Goal: Information Seeking & Learning: Check status

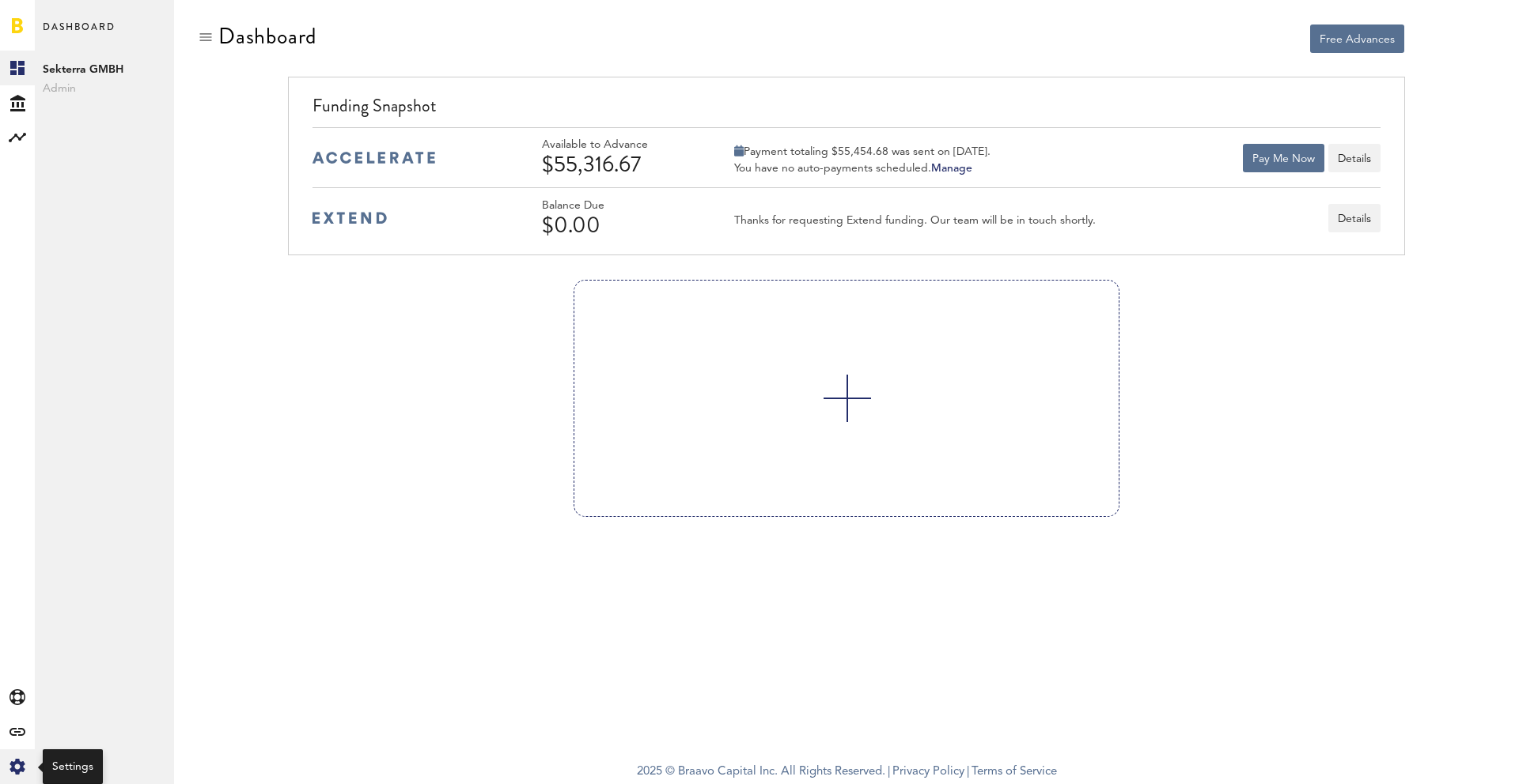
click at [16, 772] on icon at bounding box center [17, 767] width 15 height 15
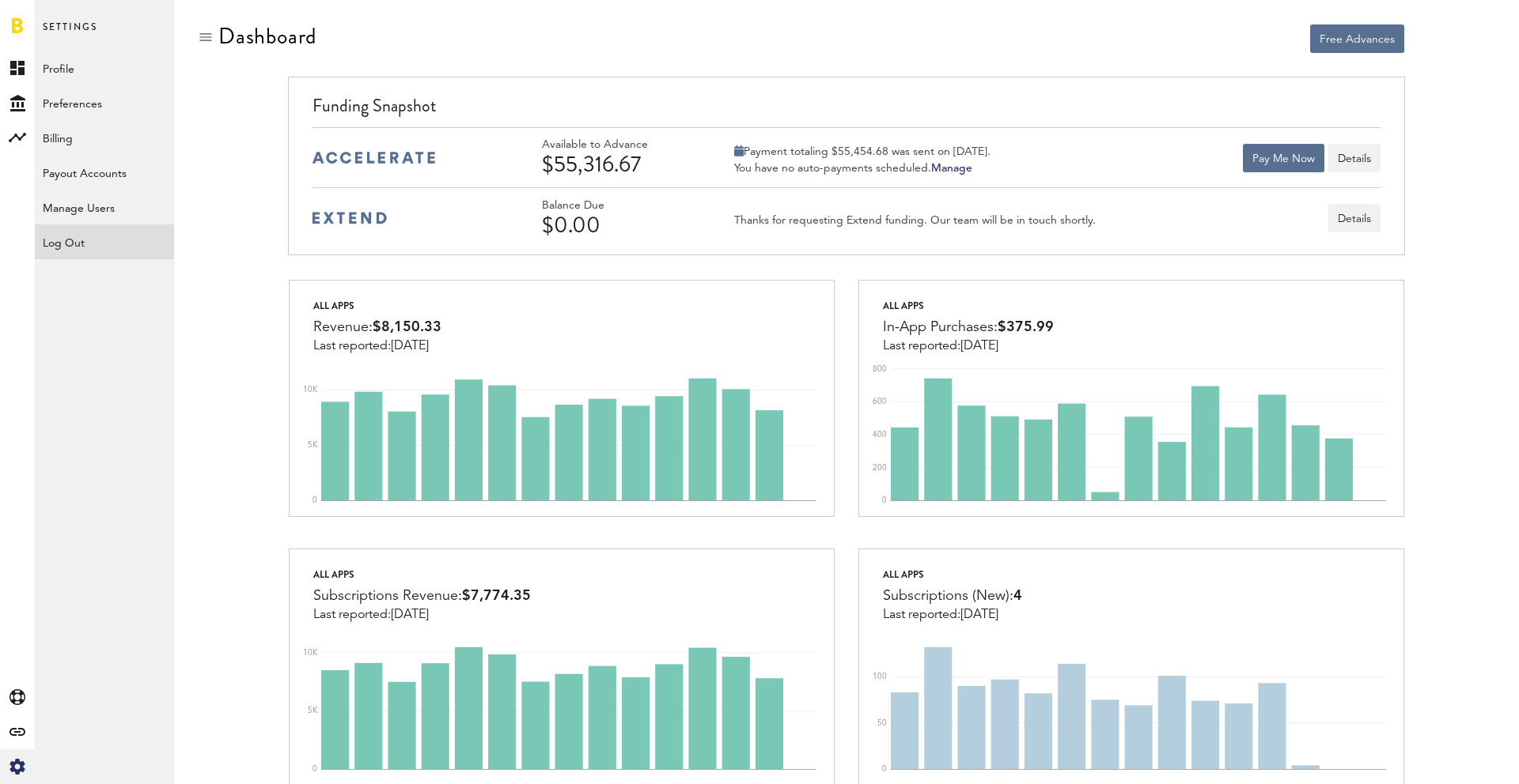
click at [69, 243] on div "Log Out" at bounding box center [104, 239] width 139 height 29
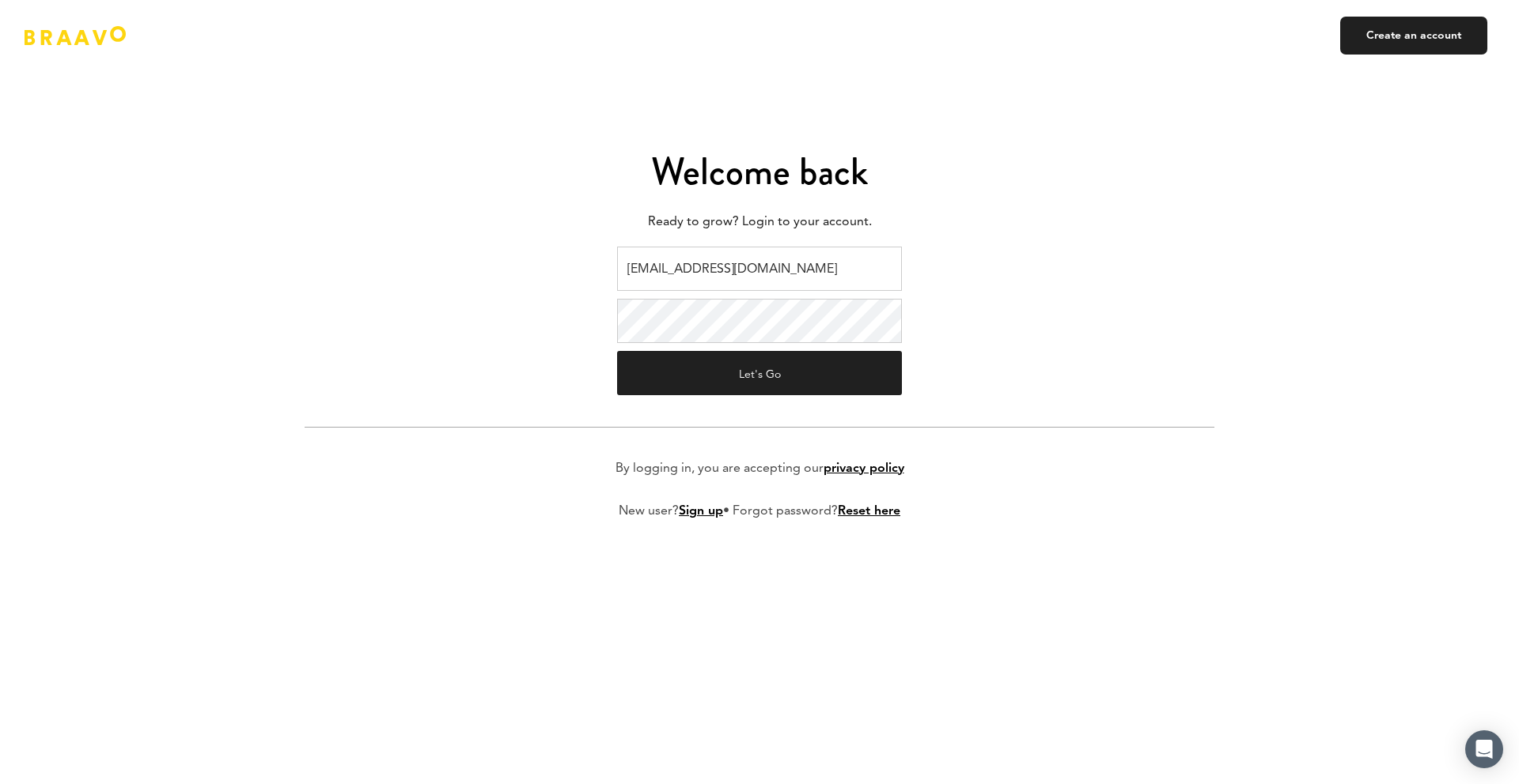
click at [749, 257] on input "braavo@safecalls.live" at bounding box center [760, 269] width 285 height 44
click at [772, 272] on input "braavo@safecalls.live" at bounding box center [760, 269] width 285 height 44
type input "ads@plink.tech"
click at [774, 363] on button "Let's Go" at bounding box center [760, 373] width 285 height 44
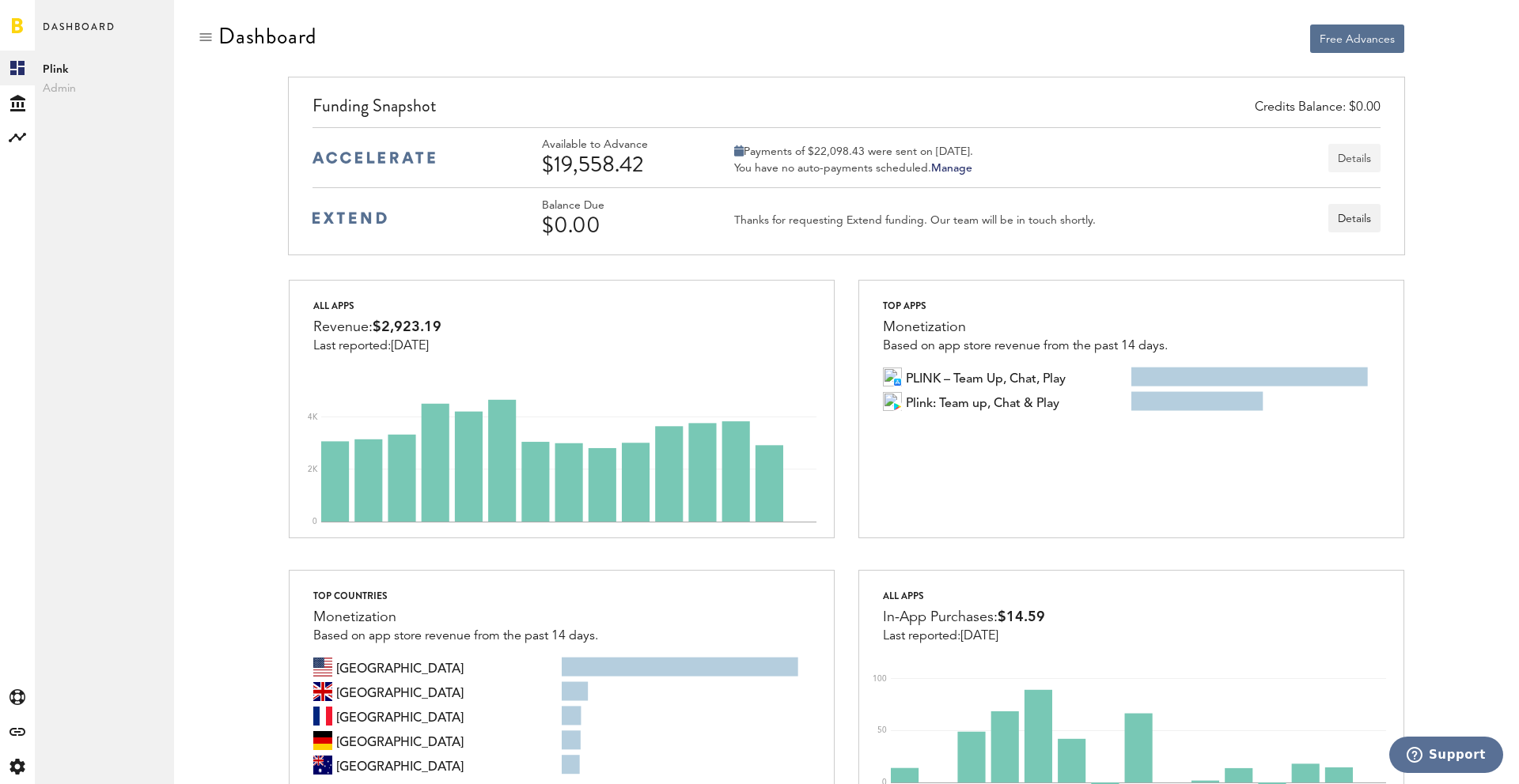
click at [1362, 159] on button "Details" at bounding box center [1354, 159] width 52 height 29
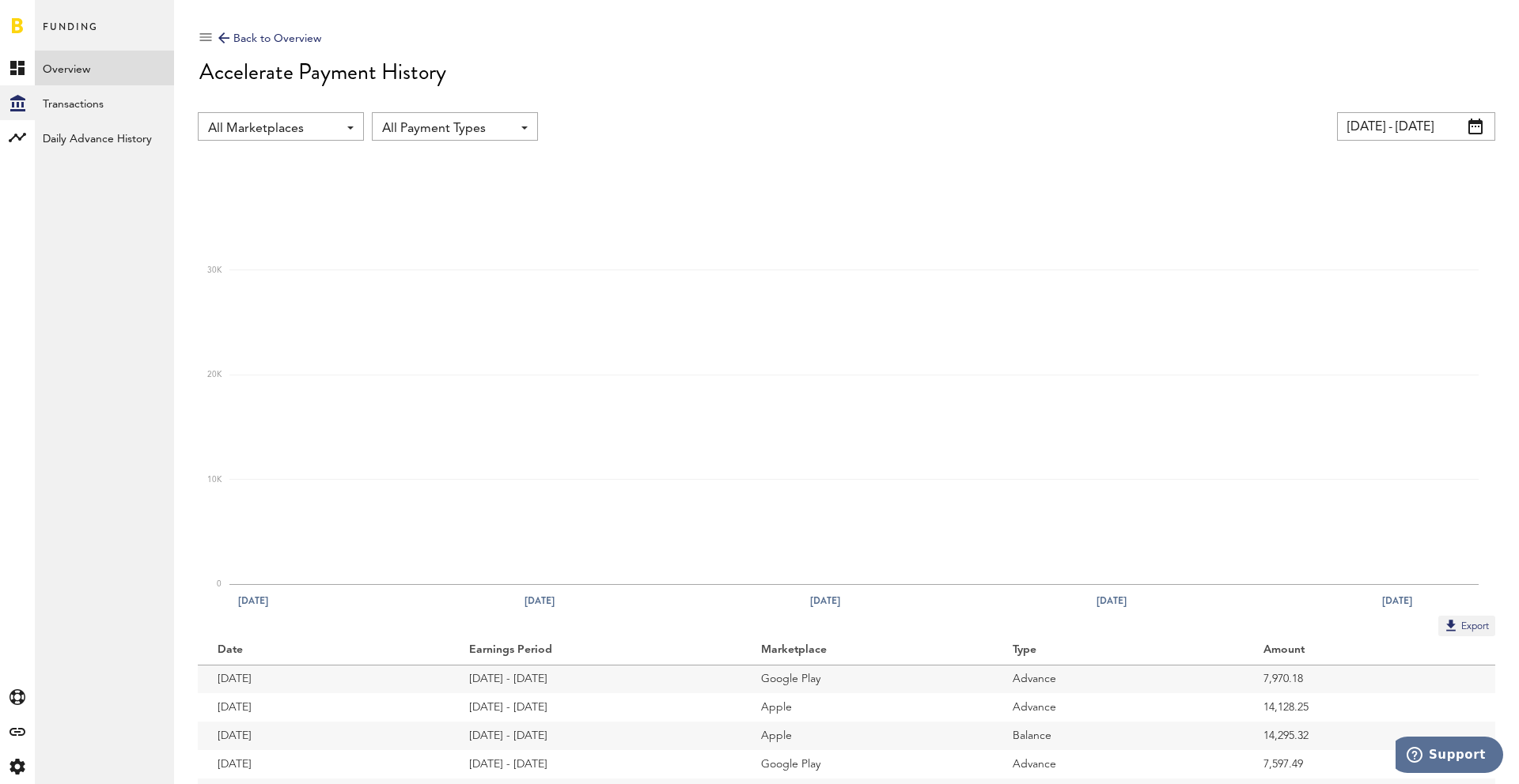
click at [1383, 119] on input "[DATE] - [DATE]" at bounding box center [1415, 127] width 159 height 29
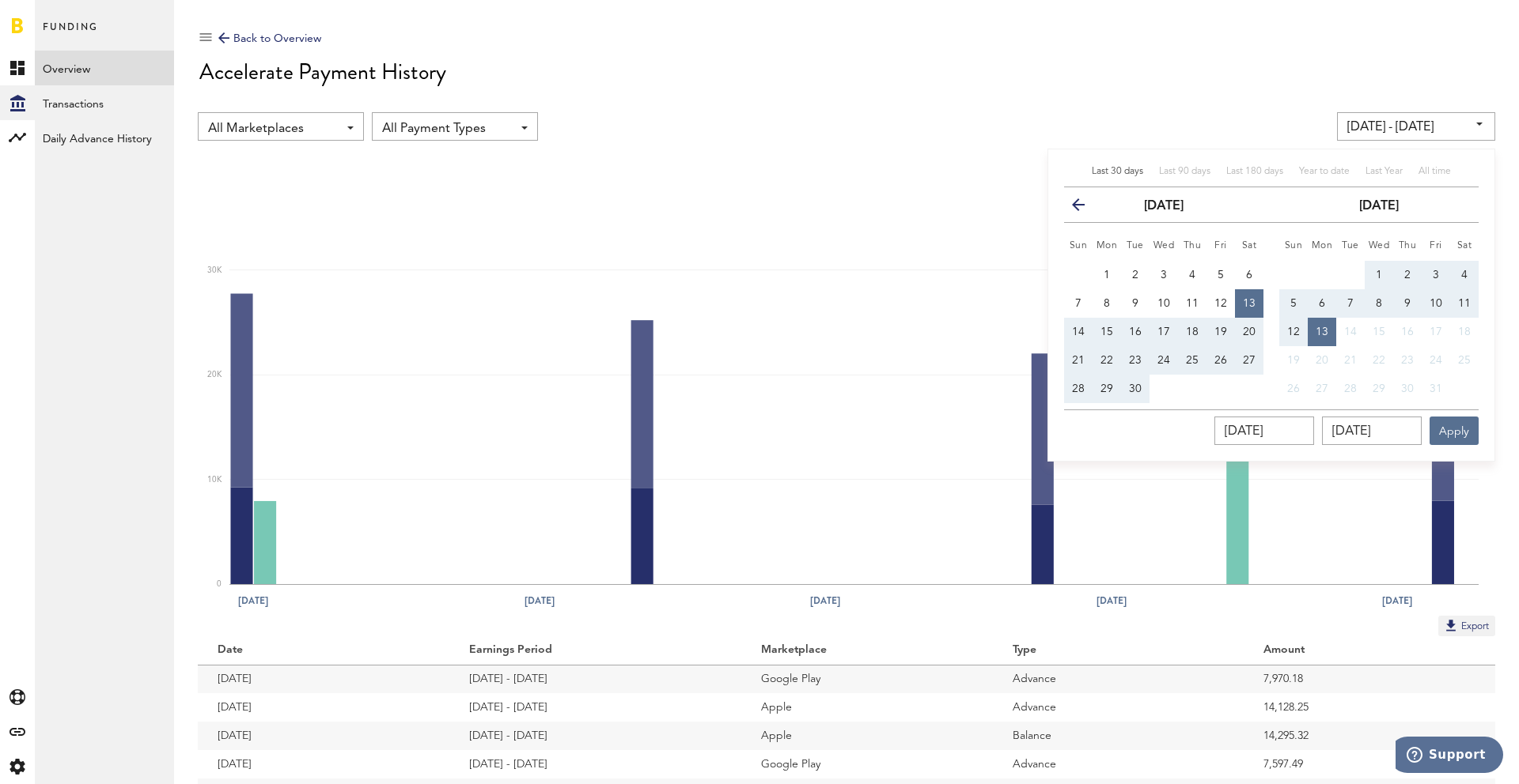
click at [1186, 160] on div "Last 30 days Last 90 days Last 180 days Year to date Last Year All time previou…" at bounding box center [1271, 306] width 448 height 313
click at [1186, 170] on span "Last 90 days" at bounding box center [1183, 172] width 51 height 10
type input "[DATE] - [DATE]"
type input "[DATE]"
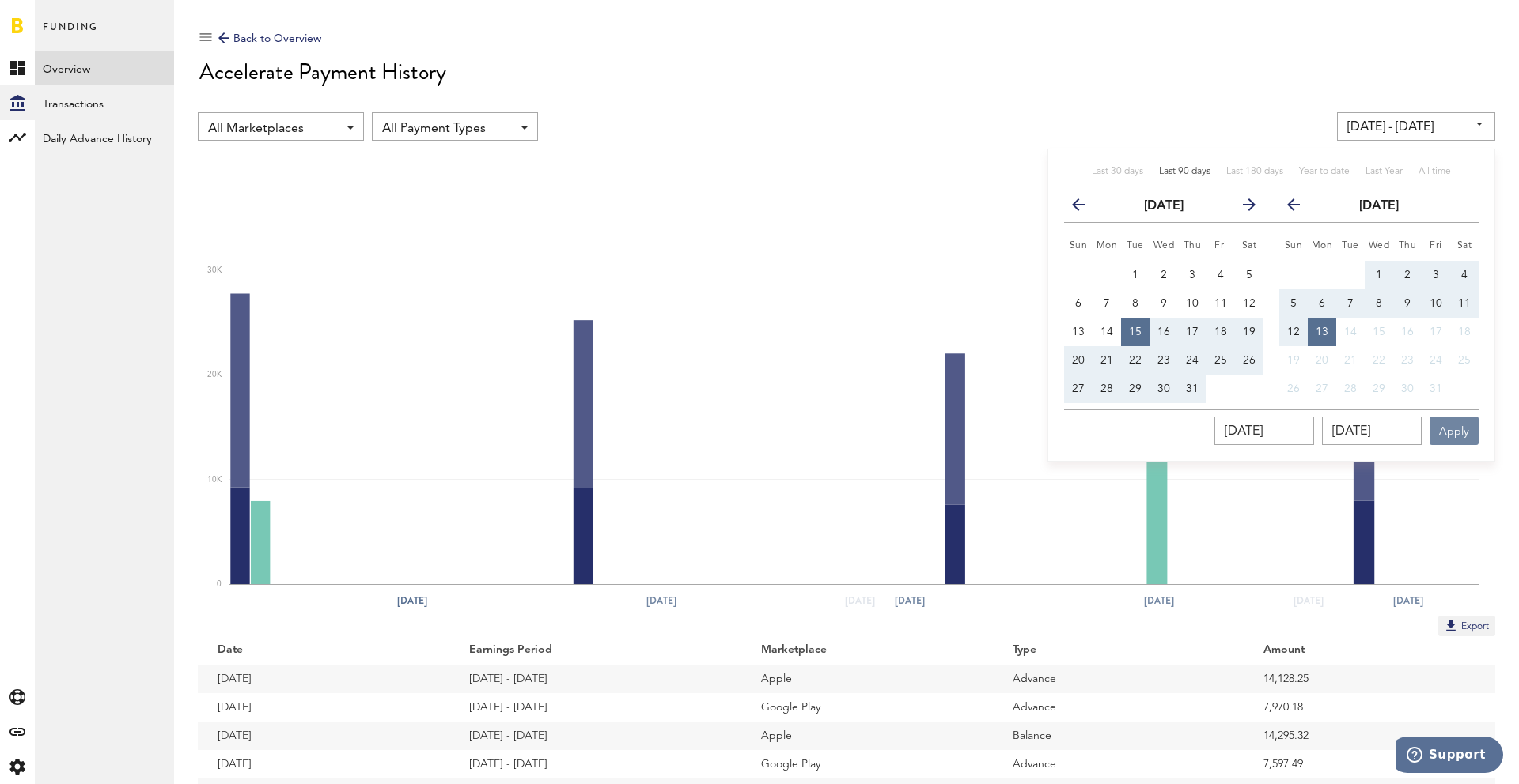
click at [1443, 426] on button "Apply" at bounding box center [1454, 431] width 49 height 29
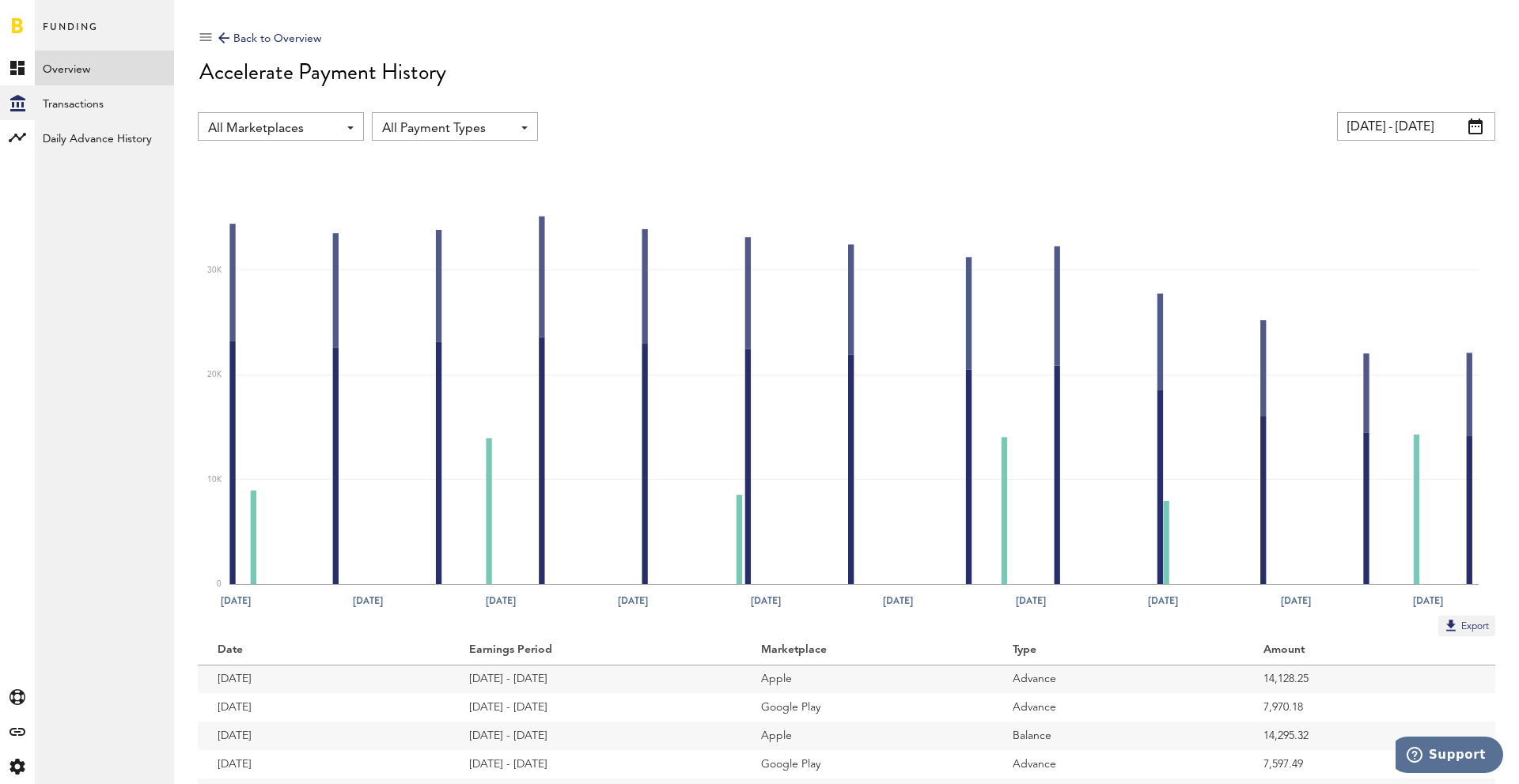
click at [1383, 162] on icon "[DATE] [DATE] [DATE] [DATE] Aug [DATE] [DATE] Sep [DATE] [DATE] 0 10K 20K 30K" at bounding box center [846, 386] width 1297 height 459
click at [1382, 126] on input "[DATE] - [DATE]" at bounding box center [1415, 127] width 159 height 29
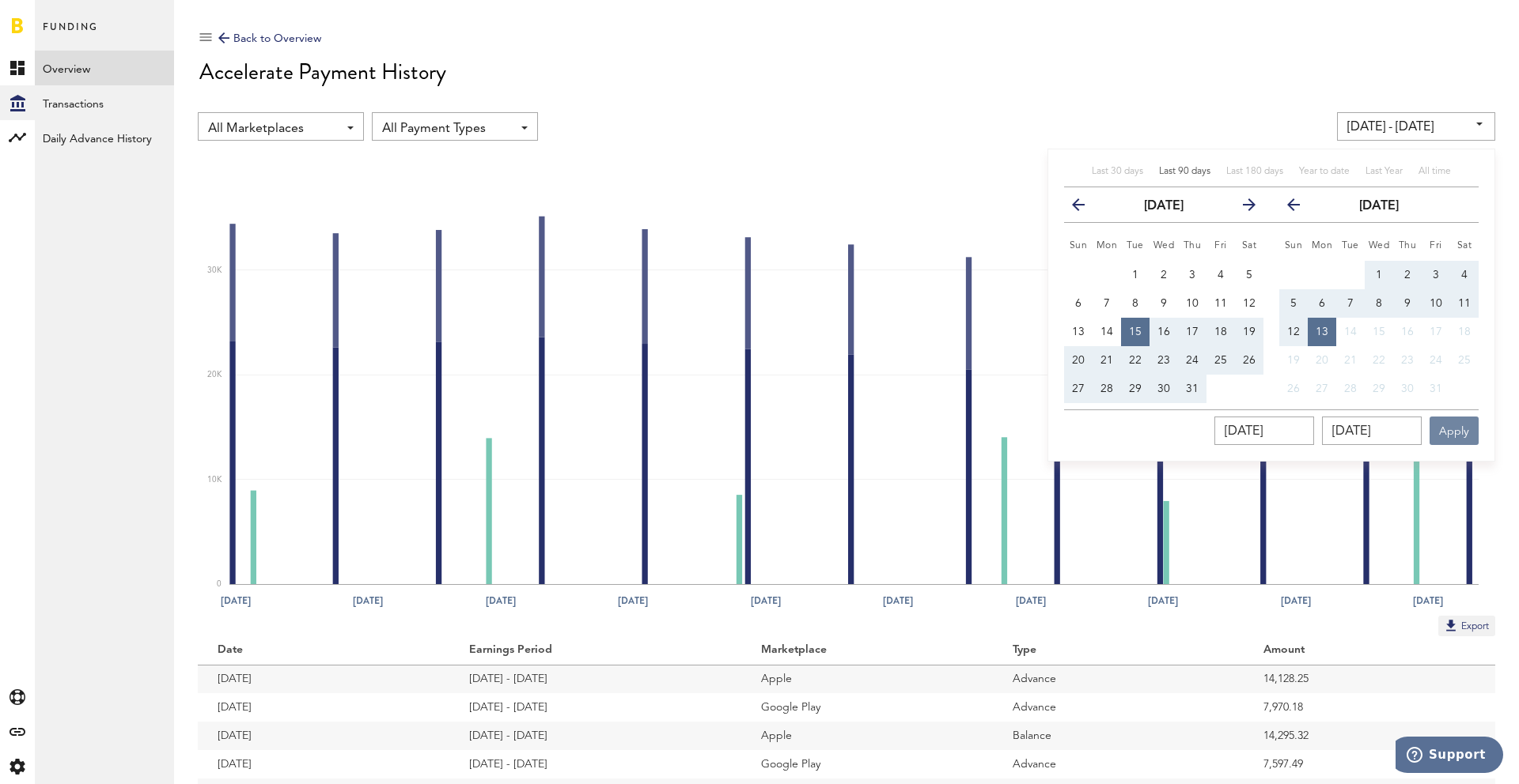
click at [1453, 430] on button "Apply" at bounding box center [1454, 431] width 49 height 29
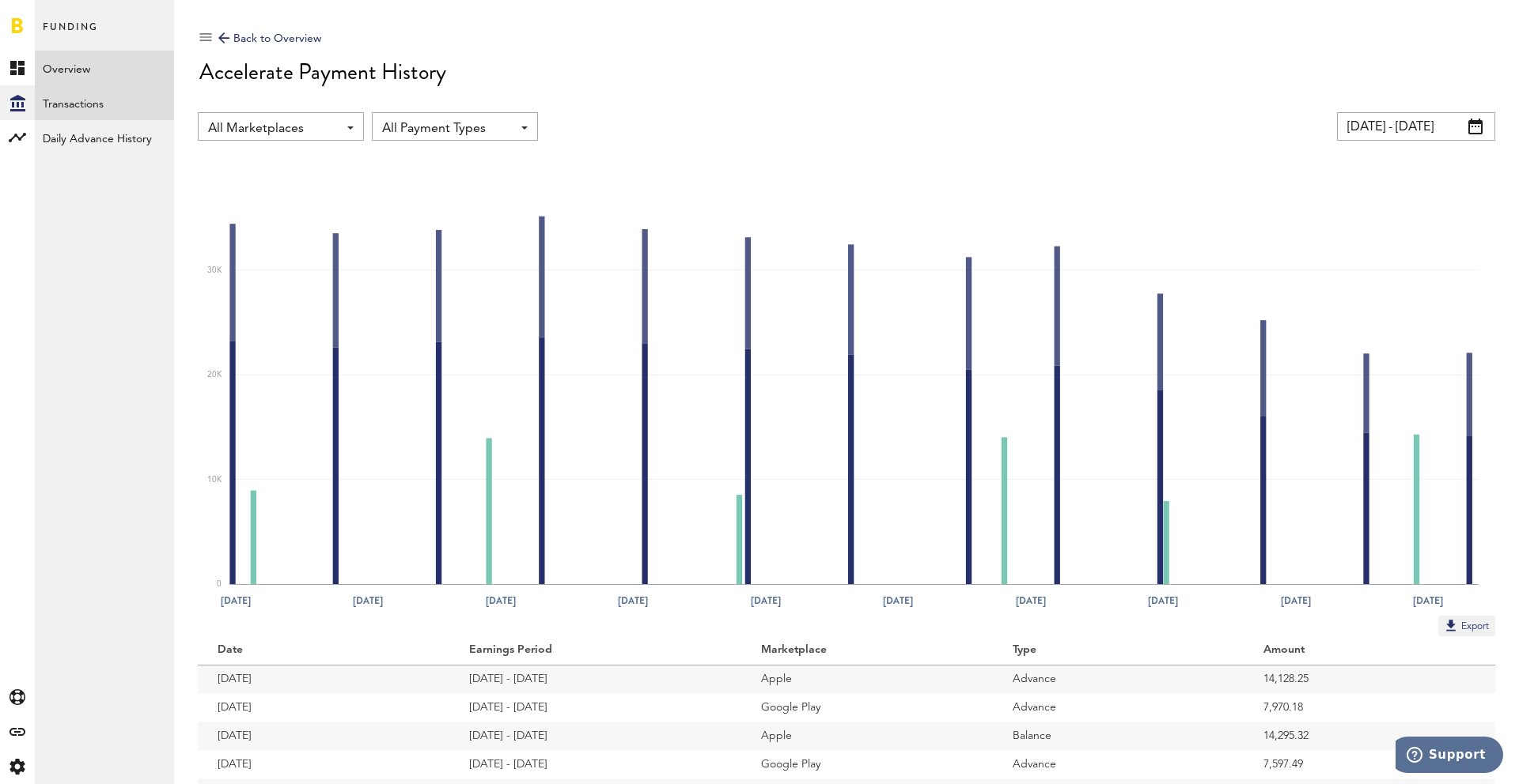
click at [61, 100] on link "Transactions" at bounding box center [104, 103] width 139 height 35
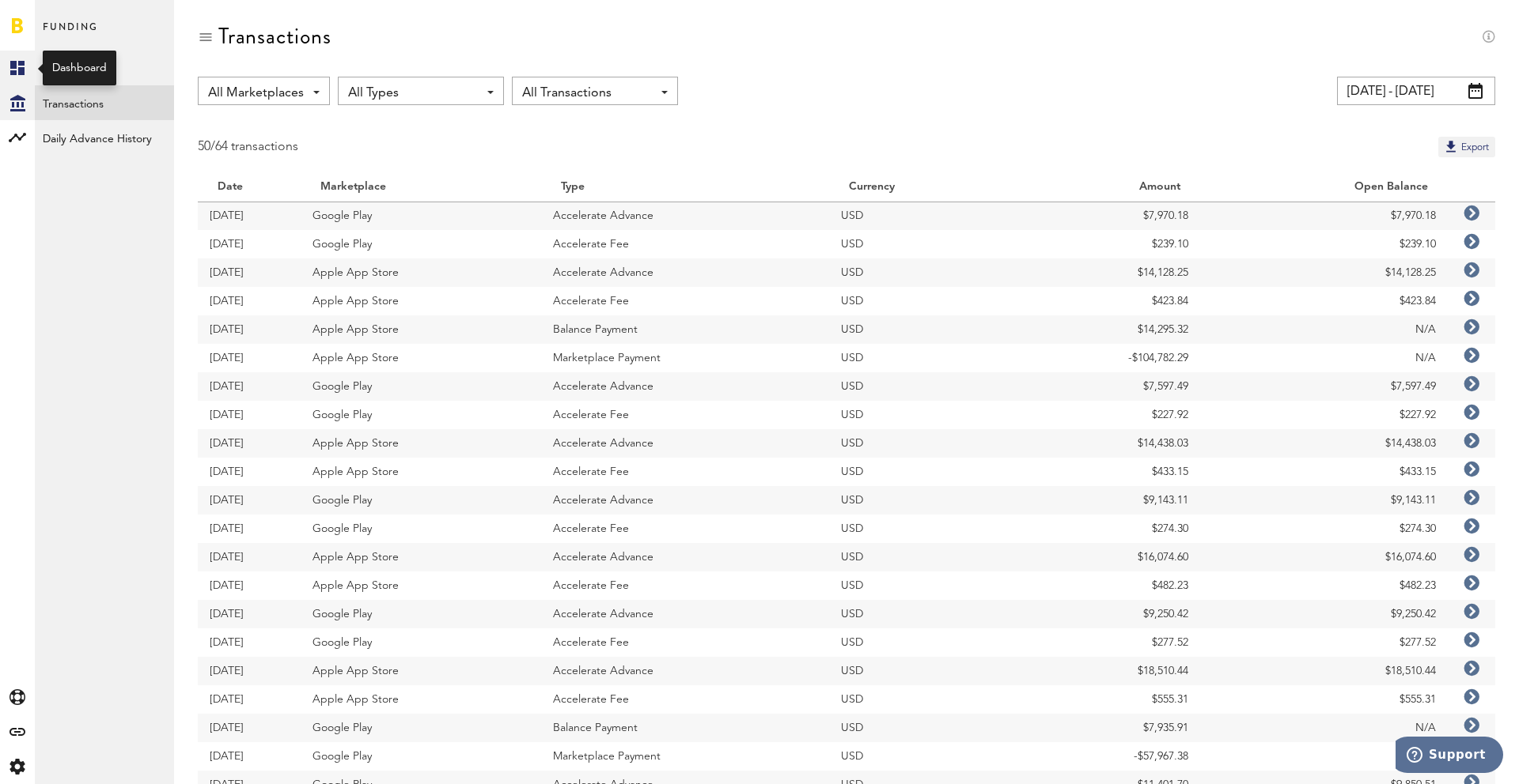
click at [0, 70] on link "Created with Sketch." at bounding box center [17, 68] width 35 height 35
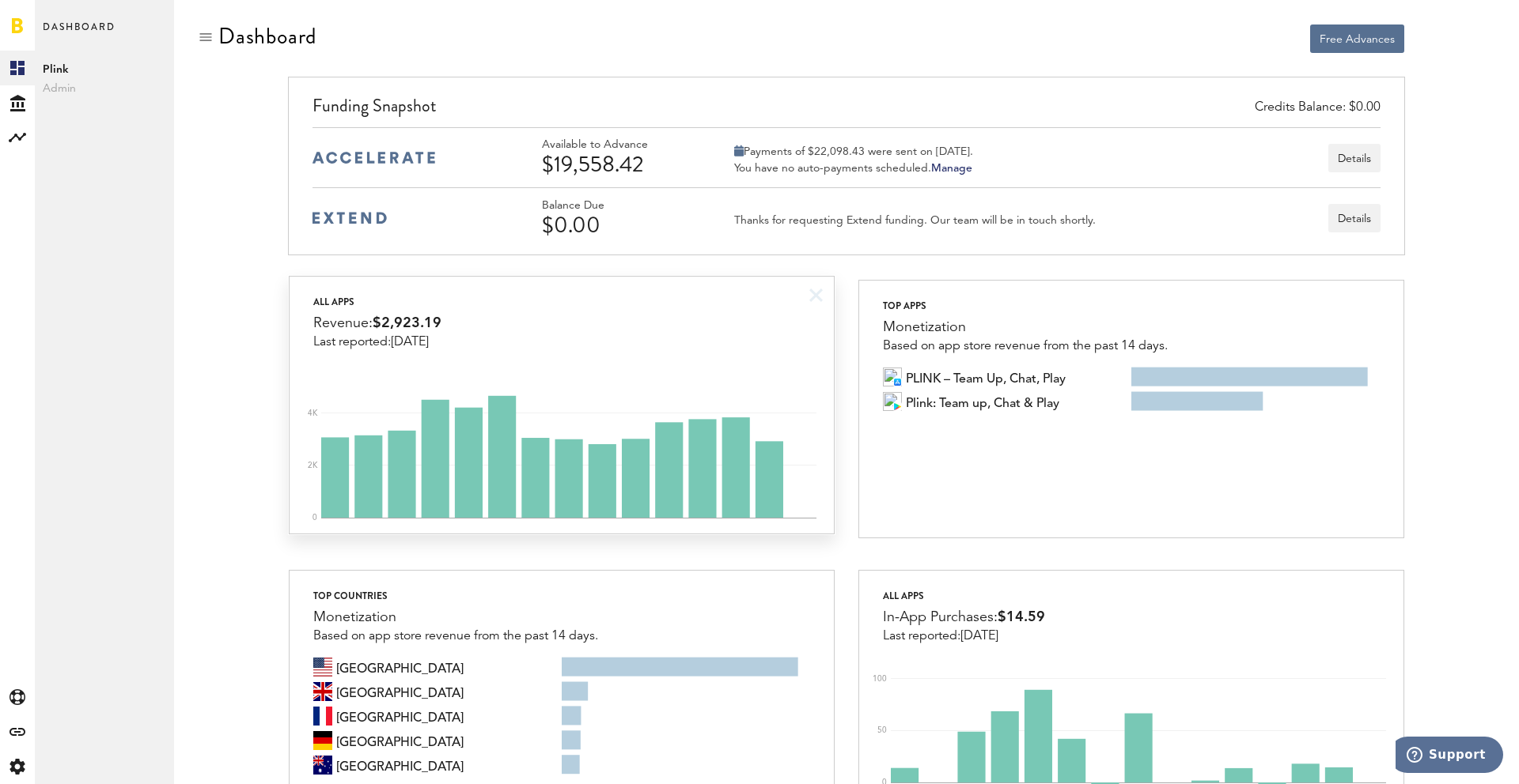
click at [588, 335] on div "All apps Revenue: $2,923.19 Last reported: [DATE]" at bounding box center [560, 313] width 543 height 73
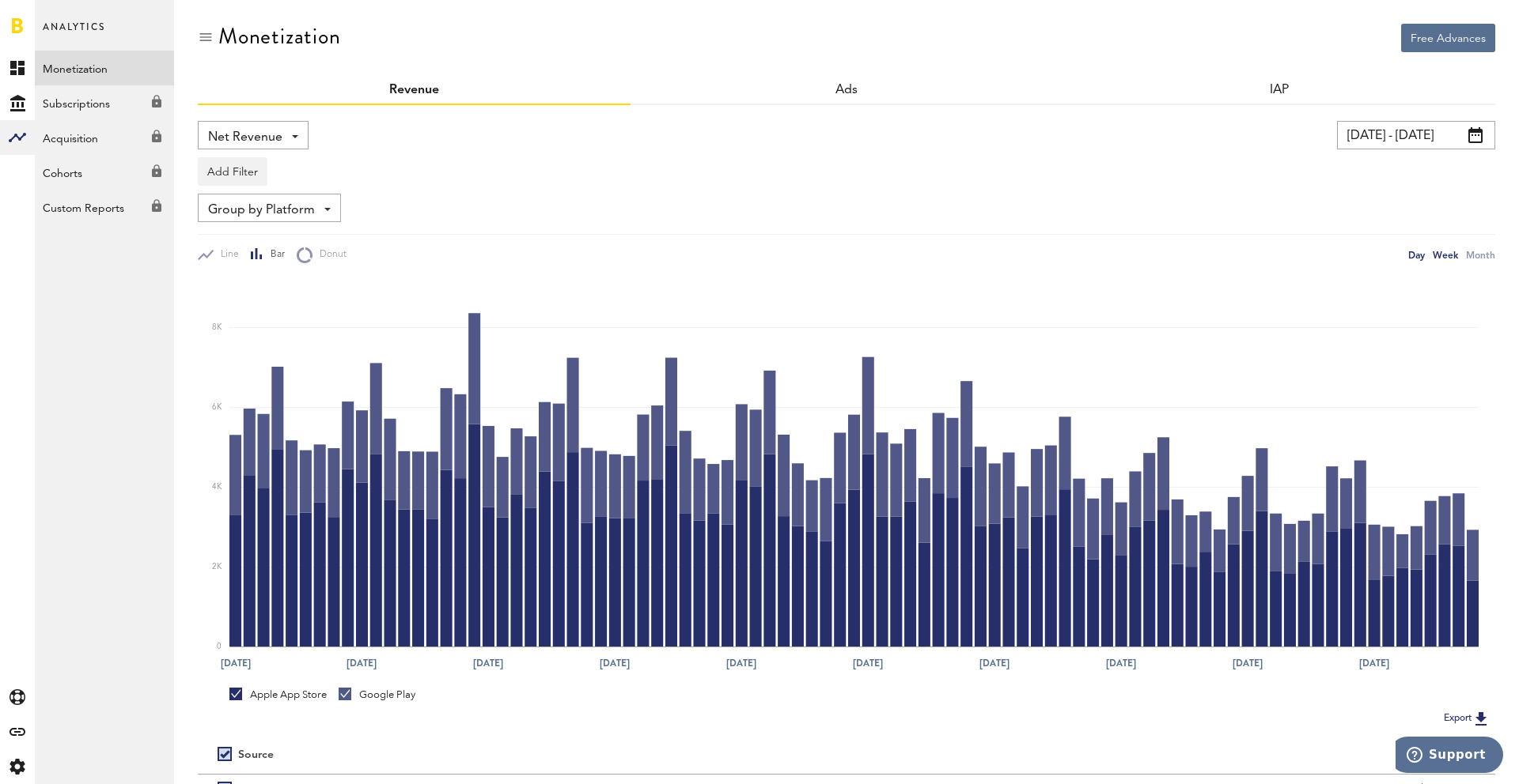
click at [1448, 257] on div "Week" at bounding box center [1445, 255] width 25 height 16
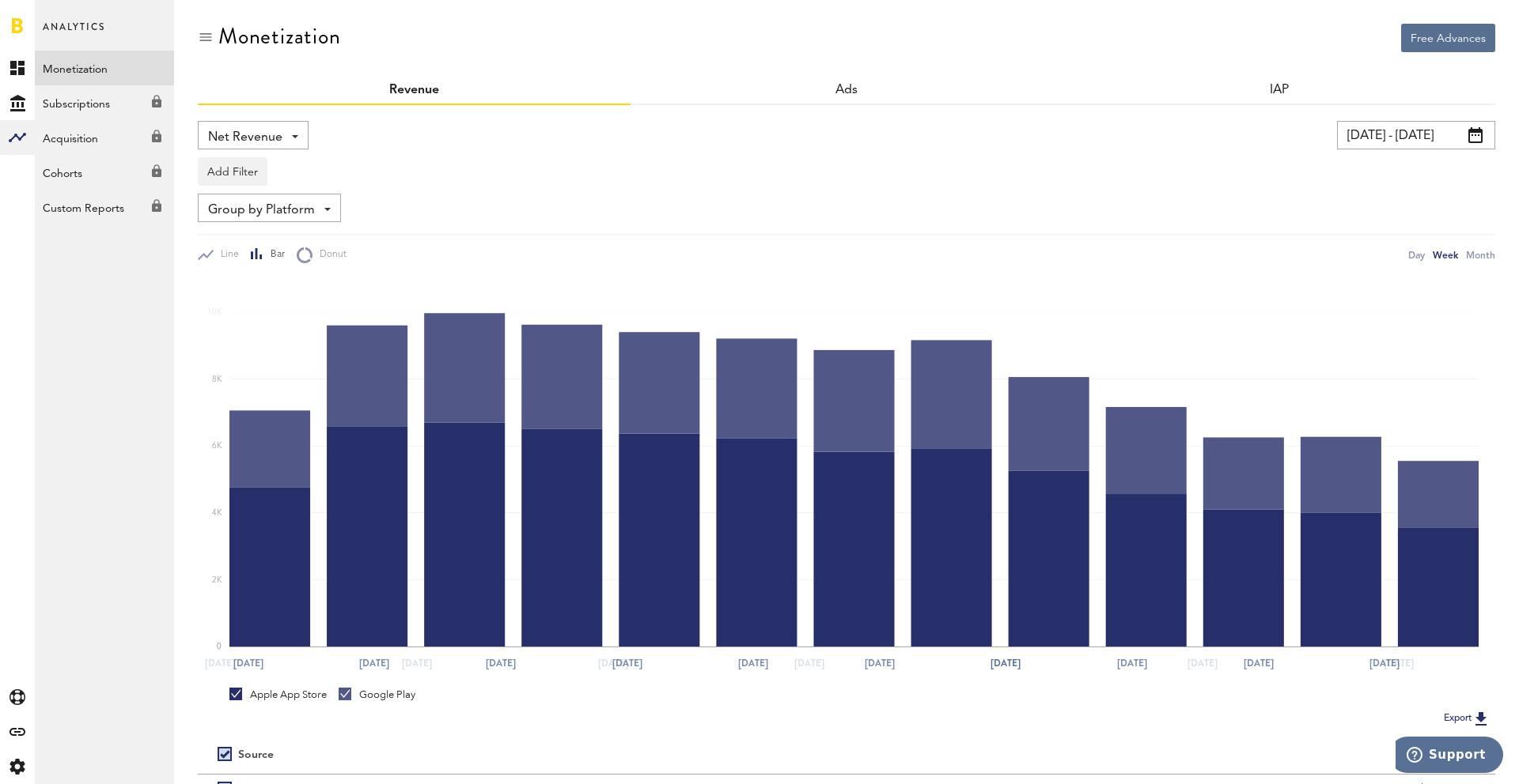
click at [1395, 131] on input "[DATE] - [DATE]" at bounding box center [1415, 135] width 159 height 29
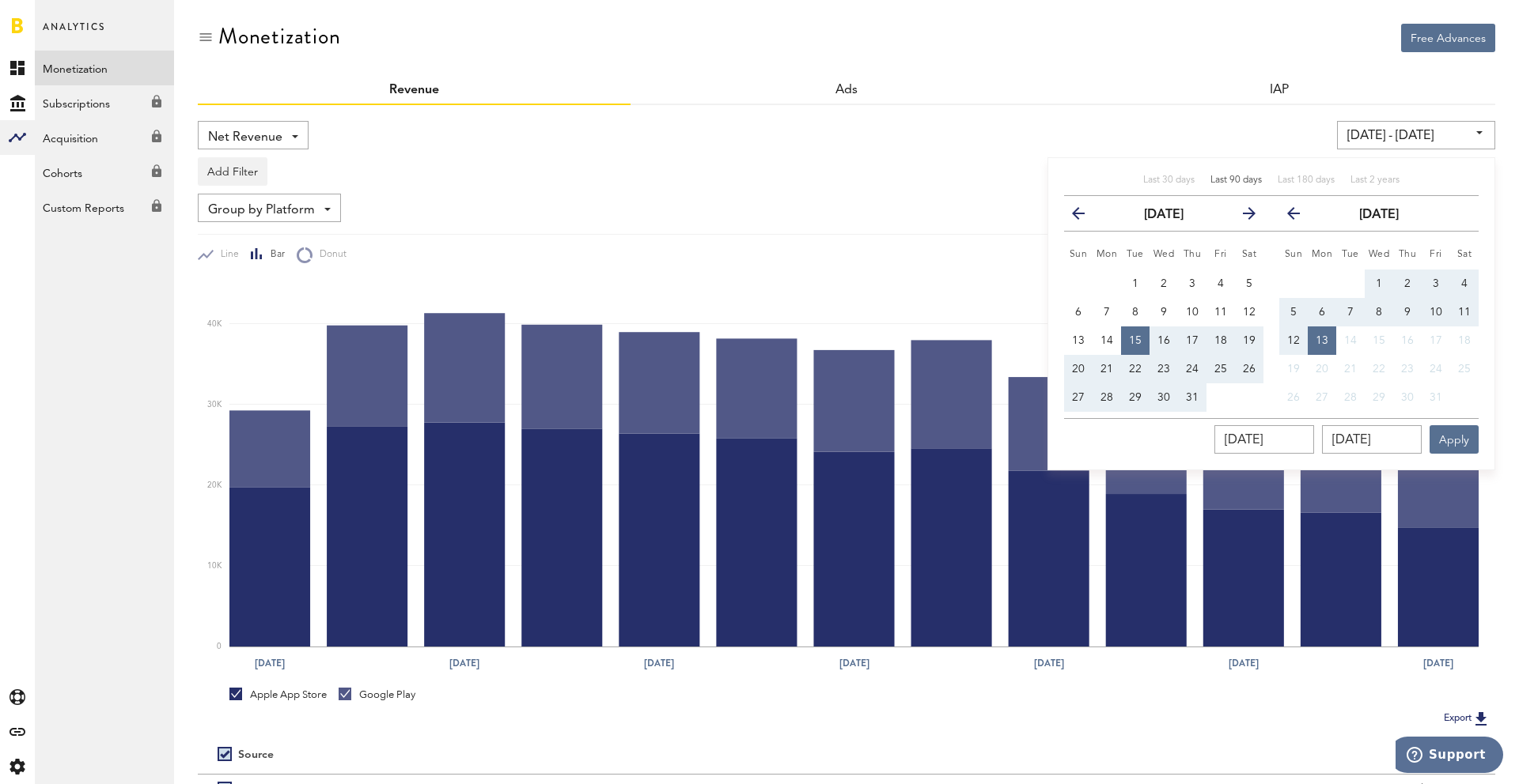
click at [1213, 183] on span "Last 90 days" at bounding box center [1235, 181] width 51 height 10
type input "[DATE] - [DATE]"
type input "[DATE]"
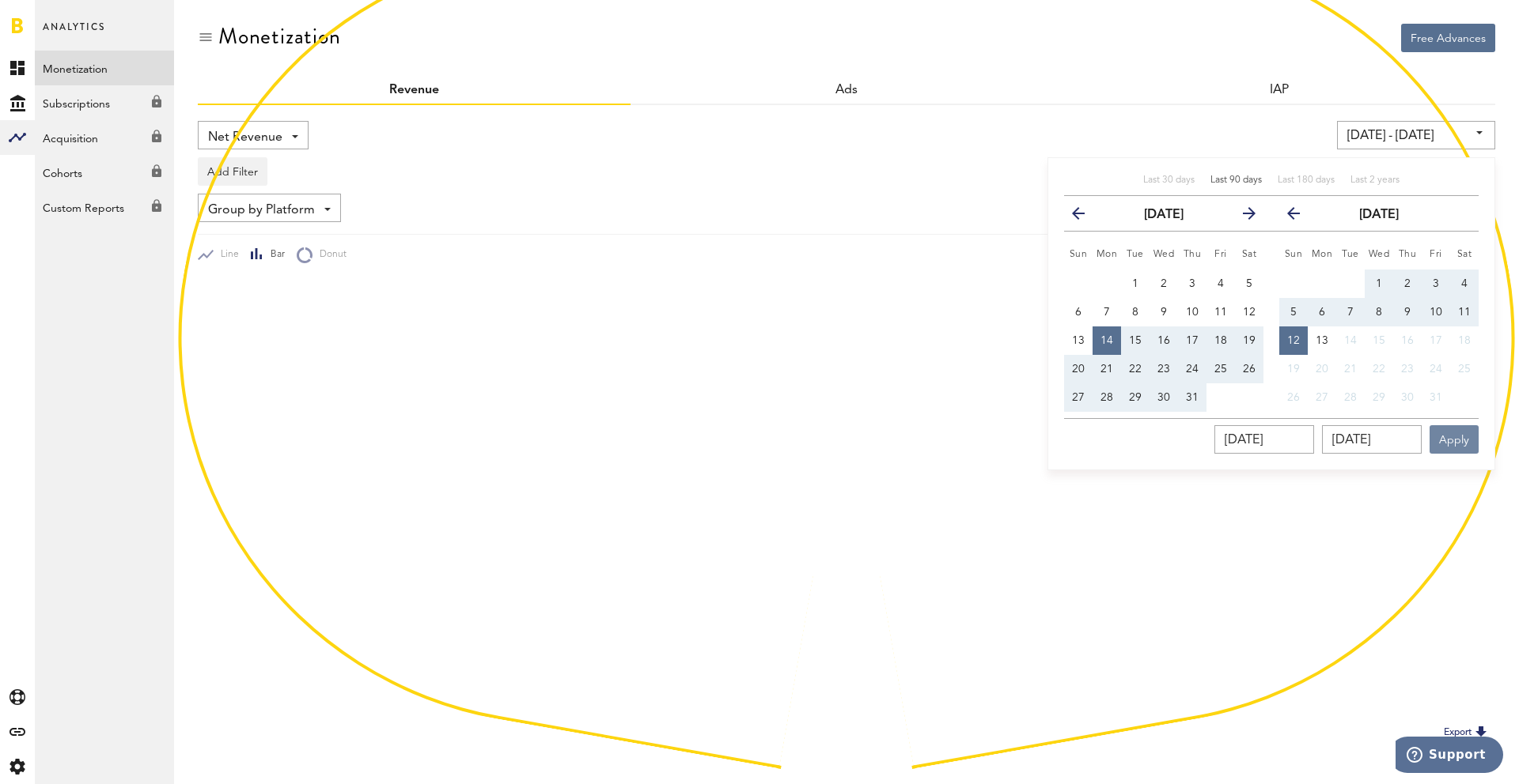
click at [1474, 450] on button "Apply" at bounding box center [1454, 440] width 49 height 29
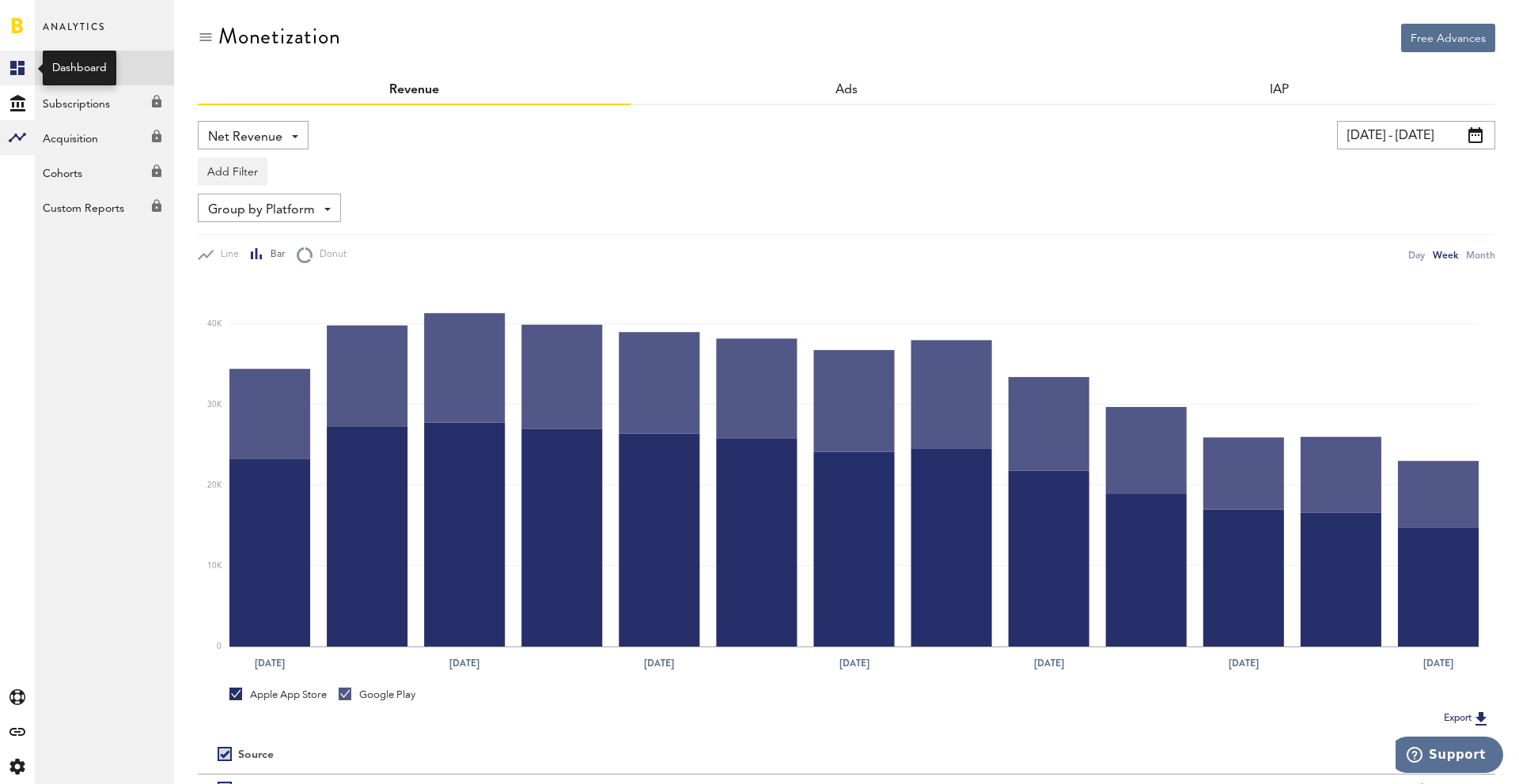
click at [3, 72] on link "Created with Sketch." at bounding box center [17, 68] width 35 height 35
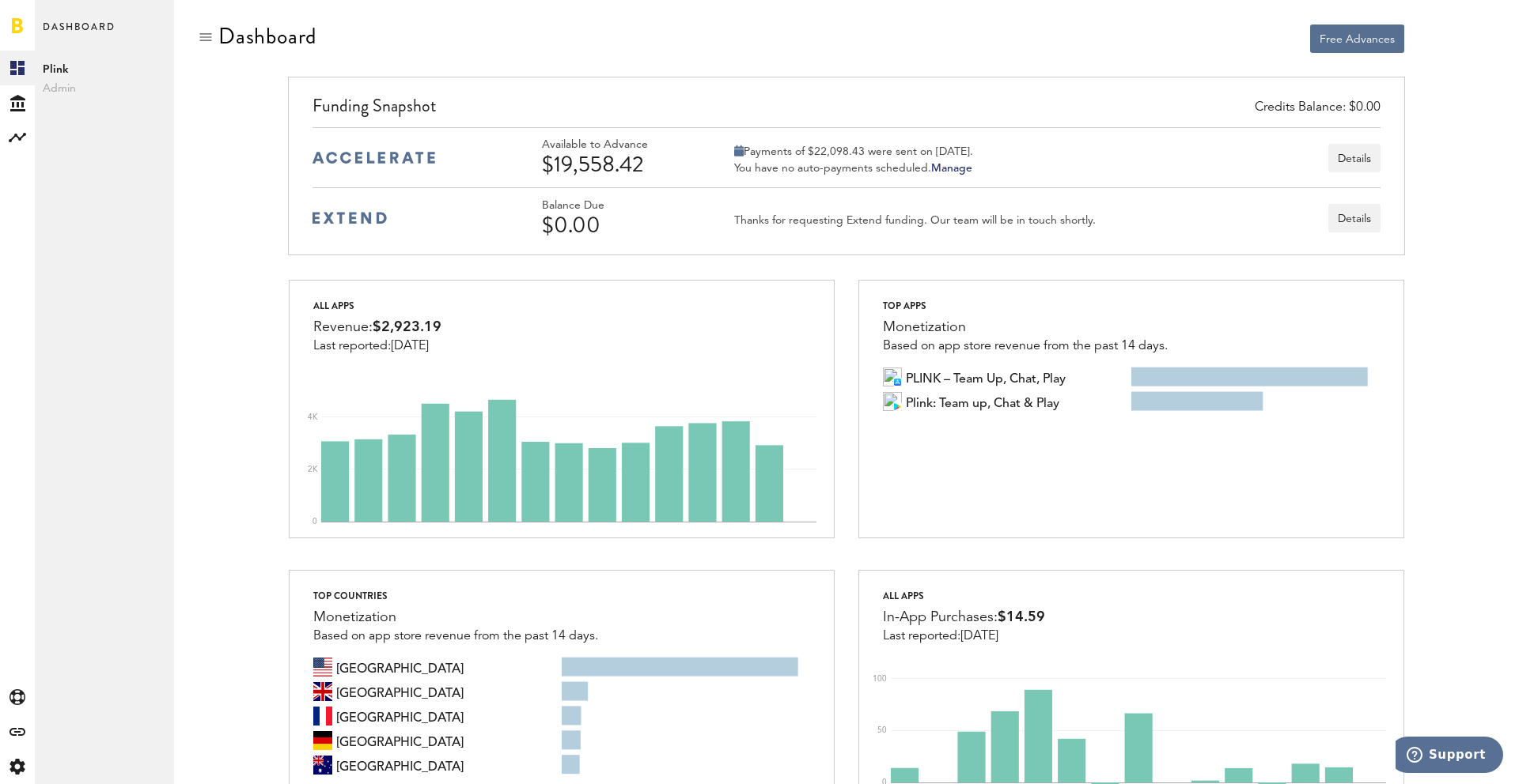
click at [0, 51] on link "Created with Sketch." at bounding box center [17, 68] width 35 height 35
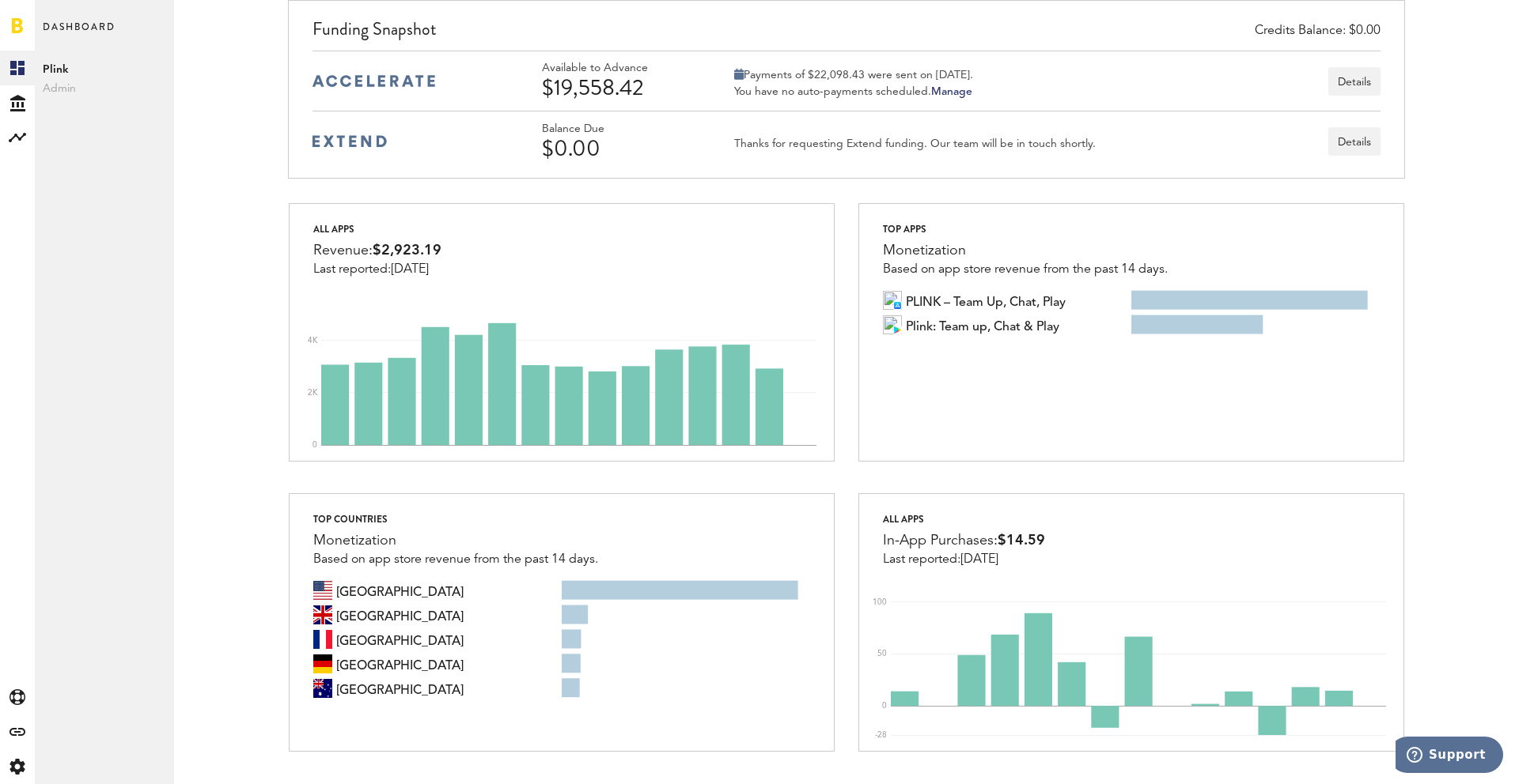
scroll to position [78, 0]
click at [732, 187] on div "Credits Balance: $0.00 Funding Snapshot Available to Advance $19,558.42 Payment…" at bounding box center [846, 100] width 1139 height 203
click at [221, 100] on div "Credits Balance: $0.00 Funding Snapshot Available to Advance $19,558.42 Payment…" at bounding box center [846, 99] width 1297 height 203
click at [1459, 42] on div "Credits Balance: $0.00 Funding Snapshot Available to Advance $19,558.42 Payment…" at bounding box center [846, 99] width 1297 height 203
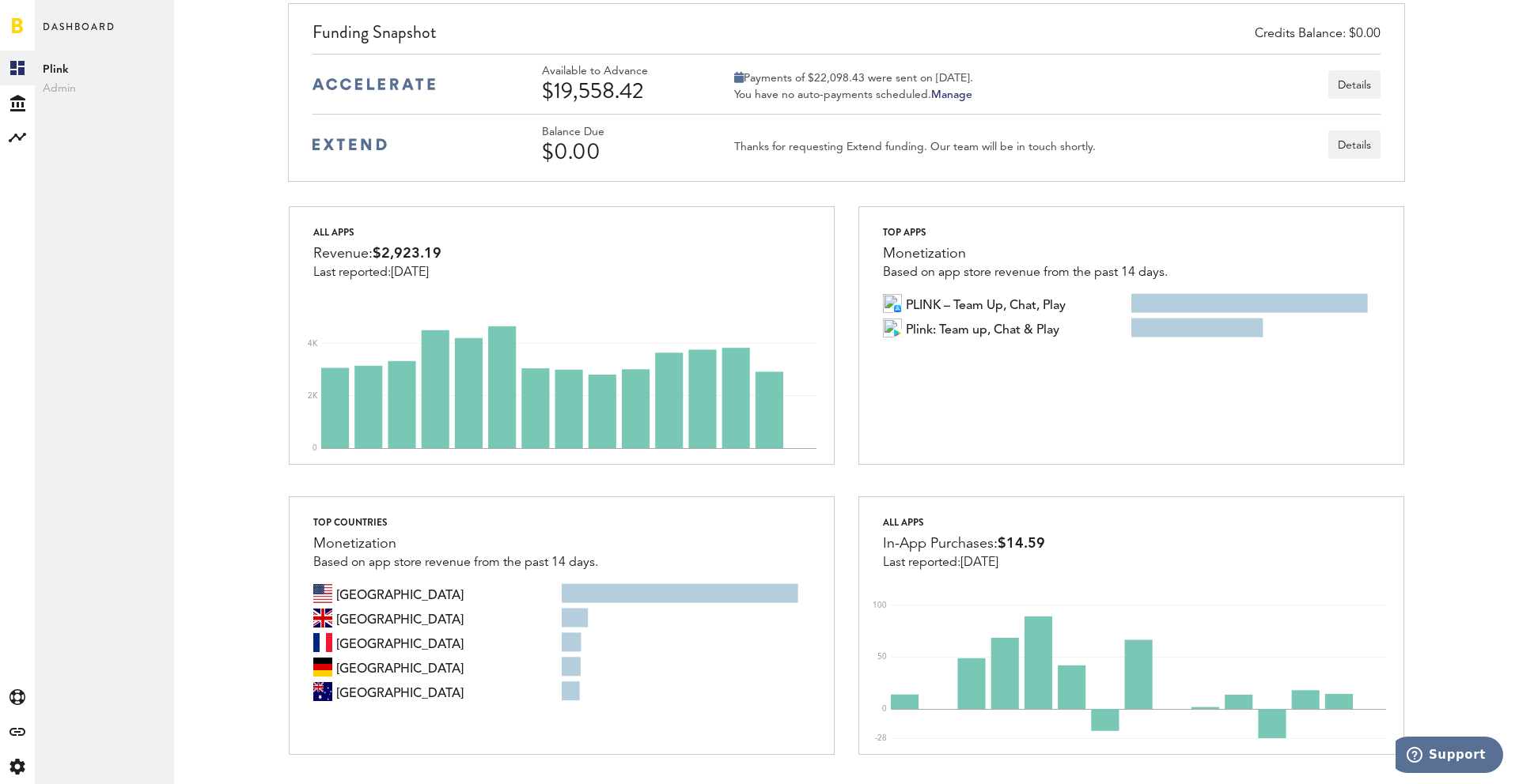
scroll to position [0, 0]
